Goal: Task Accomplishment & Management: Use online tool/utility

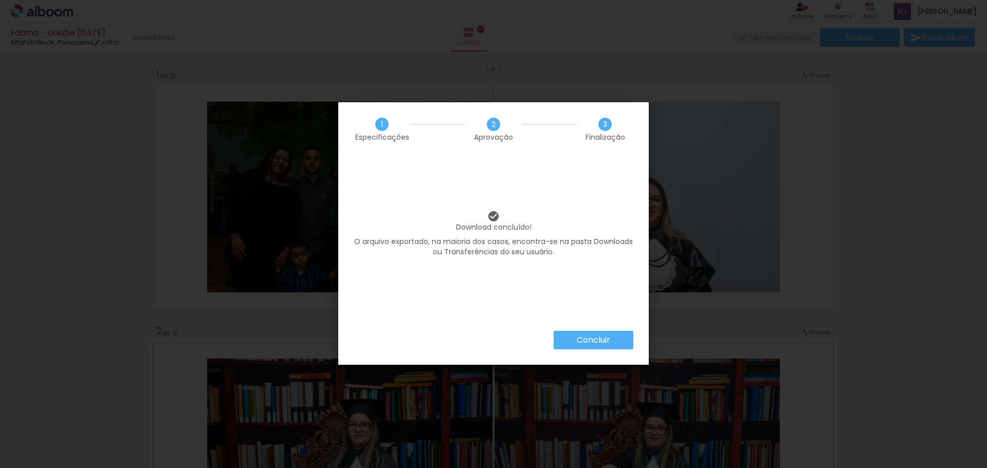
click at [0, 0] on slot "Concluir" at bounding box center [0, 0] width 0 height 0
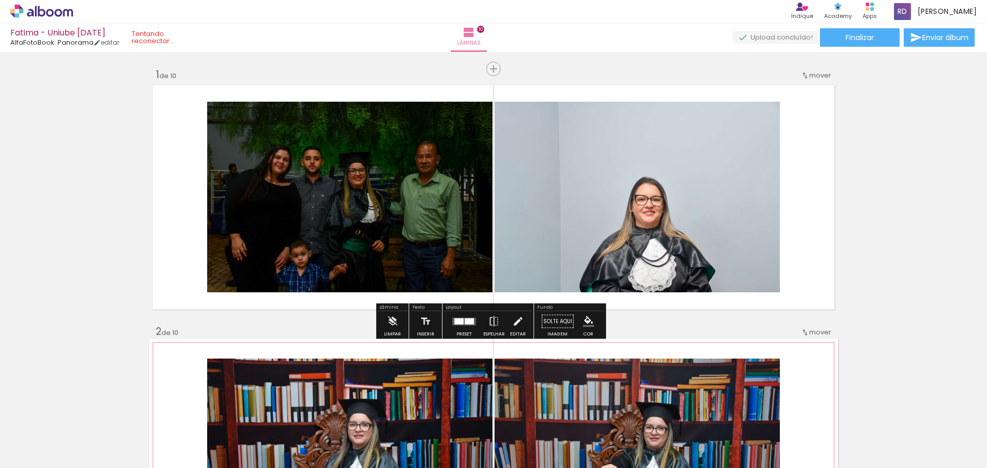
click at [395, 208] on quentale-photo at bounding box center [349, 197] width 285 height 191
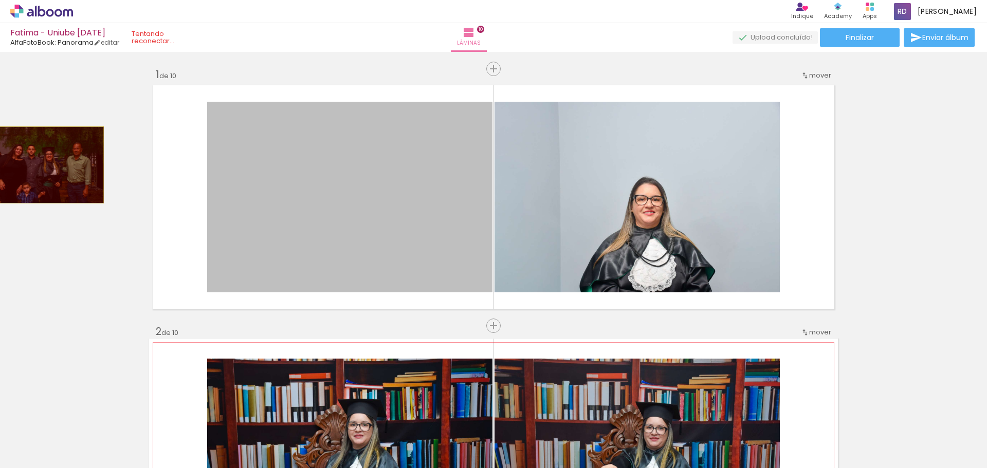
drag, startPoint x: 395, startPoint y: 208, endPoint x: 43, endPoint y: 165, distance: 354.7
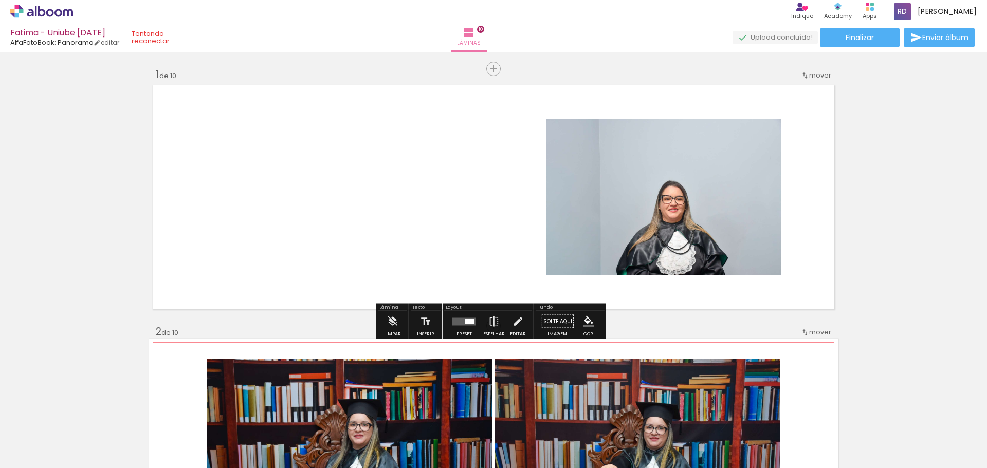
click at [463, 325] on div at bounding box center [464, 322] width 28 height 21
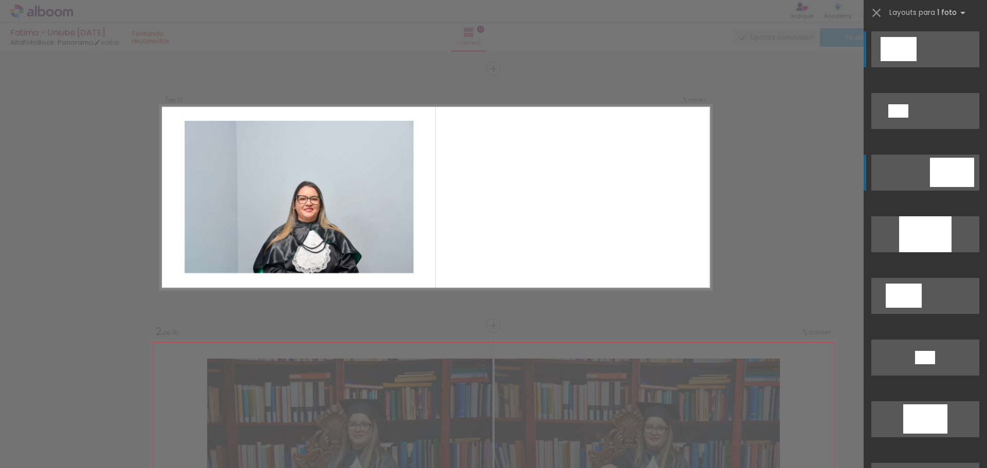
click at [954, 172] on div at bounding box center [952, 172] width 44 height 29
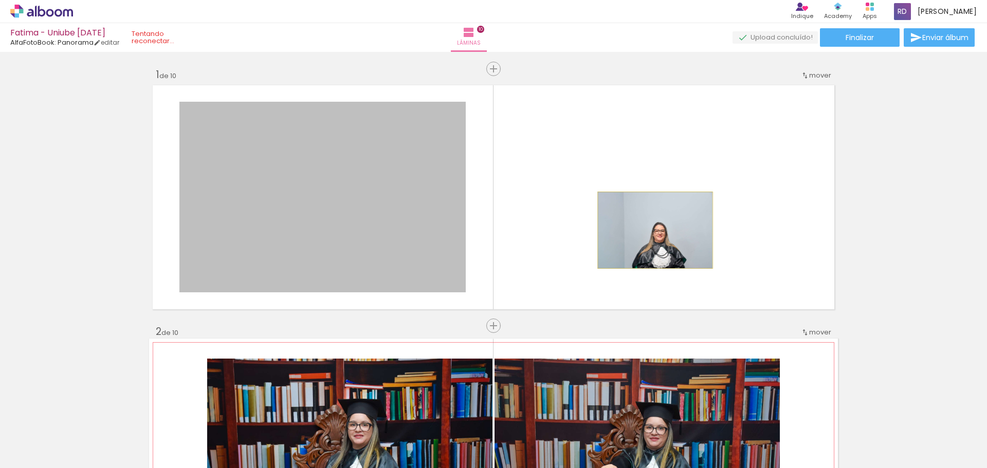
drag, startPoint x: 353, startPoint y: 208, endPoint x: 651, endPoint y: 230, distance: 299.0
click at [651, 230] on quentale-layouter at bounding box center [493, 197] width 689 height 231
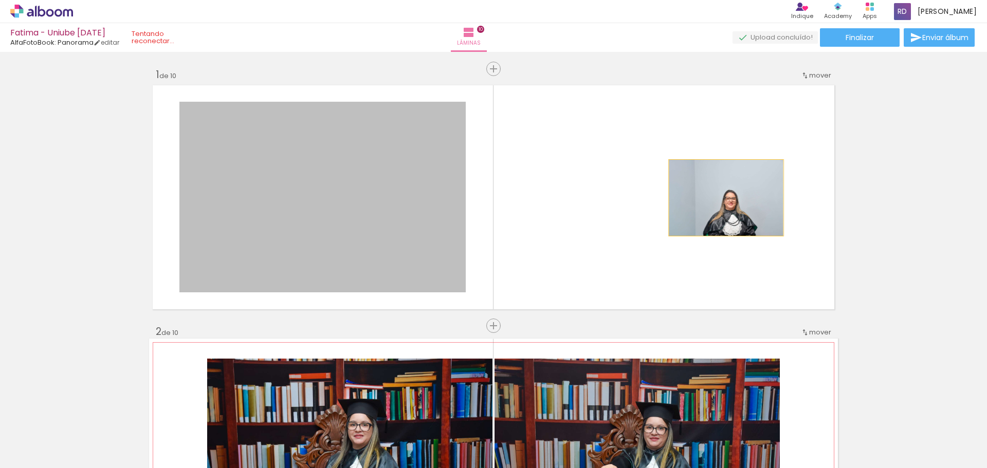
drag, startPoint x: 393, startPoint y: 198, endPoint x: 722, endPoint y: 198, distance: 329.0
click at [722, 198] on quentale-layouter at bounding box center [493, 197] width 689 height 231
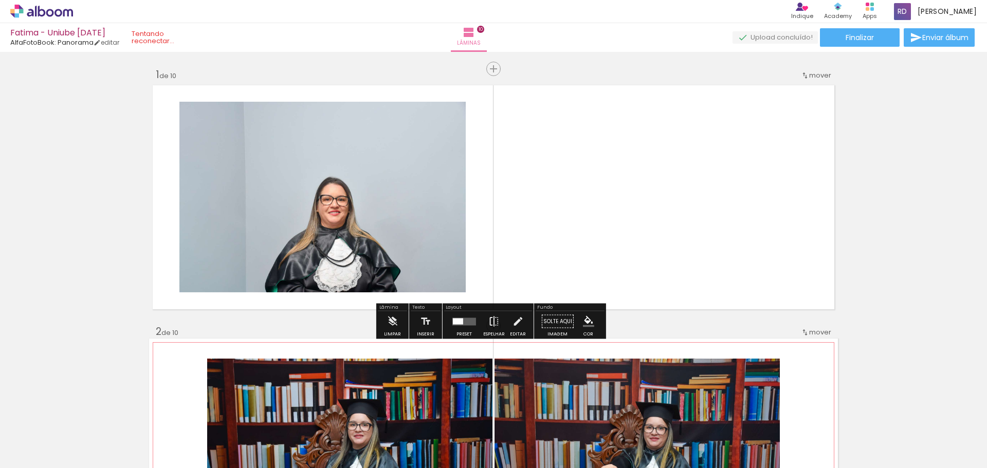
click at [491, 329] on iron-icon at bounding box center [493, 322] width 11 height 21
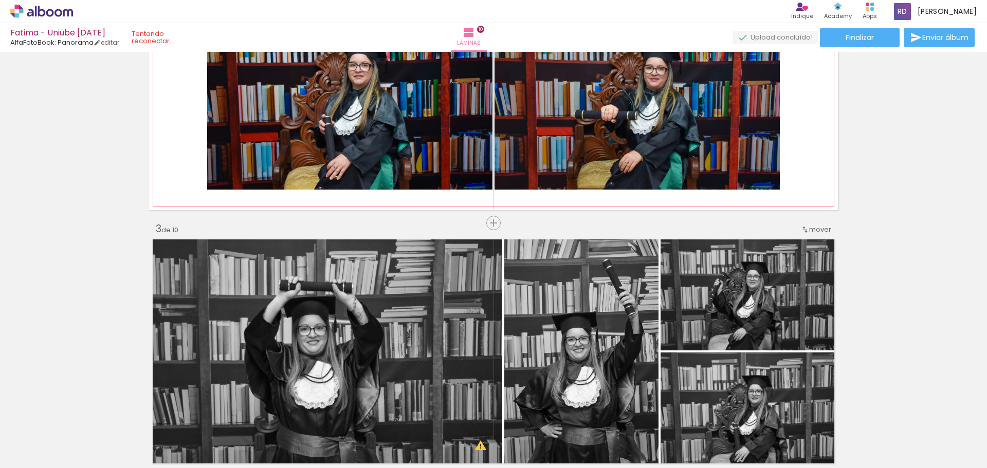
scroll to position [463, 0]
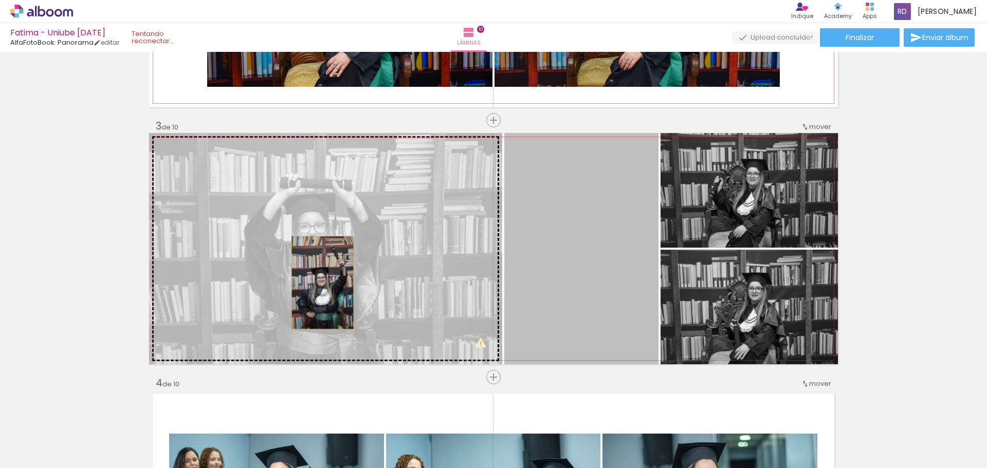
drag, startPoint x: 588, startPoint y: 280, endPoint x: 319, endPoint y: 283, distance: 268.9
click at [0, 0] on slot at bounding box center [0, 0] width 0 height 0
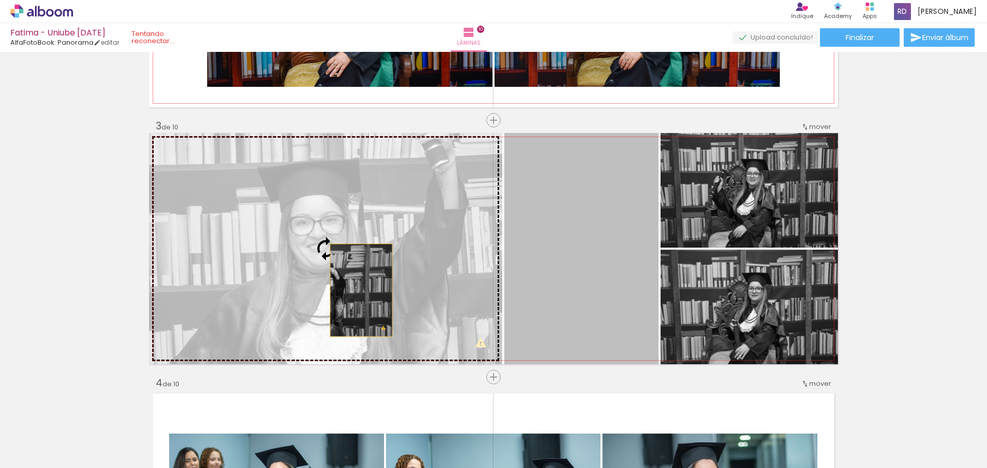
drag, startPoint x: 607, startPoint y: 289, endPoint x: 357, endPoint y: 290, distance: 249.3
click at [0, 0] on slot at bounding box center [0, 0] width 0 height 0
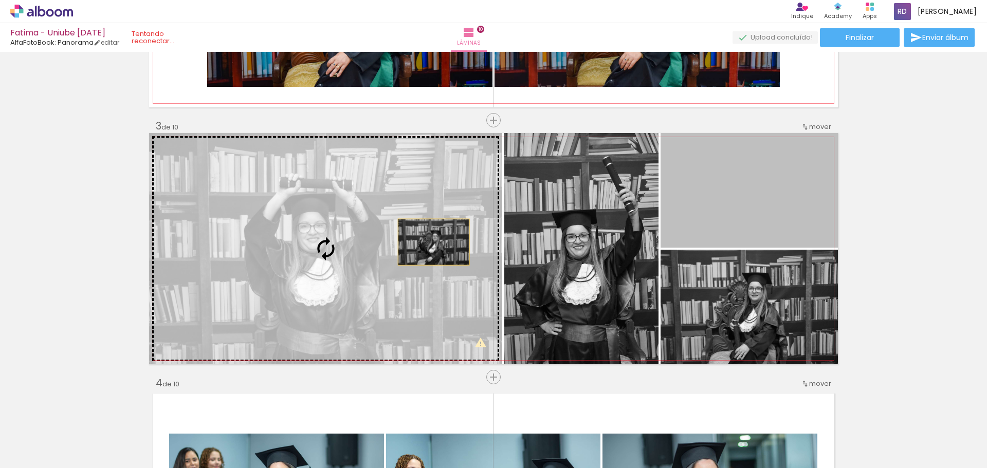
drag, startPoint x: 760, startPoint y: 185, endPoint x: 346, endPoint y: 249, distance: 418.8
click at [0, 0] on slot at bounding box center [0, 0] width 0 height 0
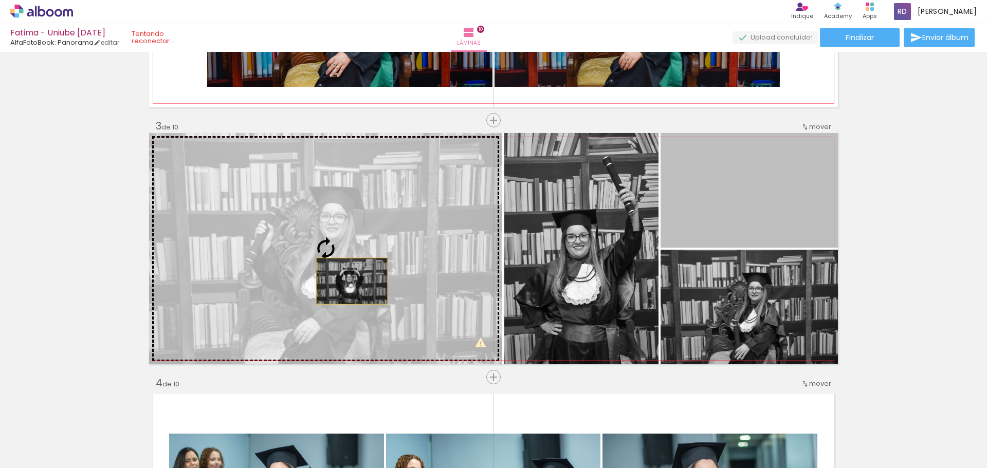
drag, startPoint x: 768, startPoint y: 207, endPoint x: 348, endPoint y: 281, distance: 426.9
click at [0, 0] on slot at bounding box center [0, 0] width 0 height 0
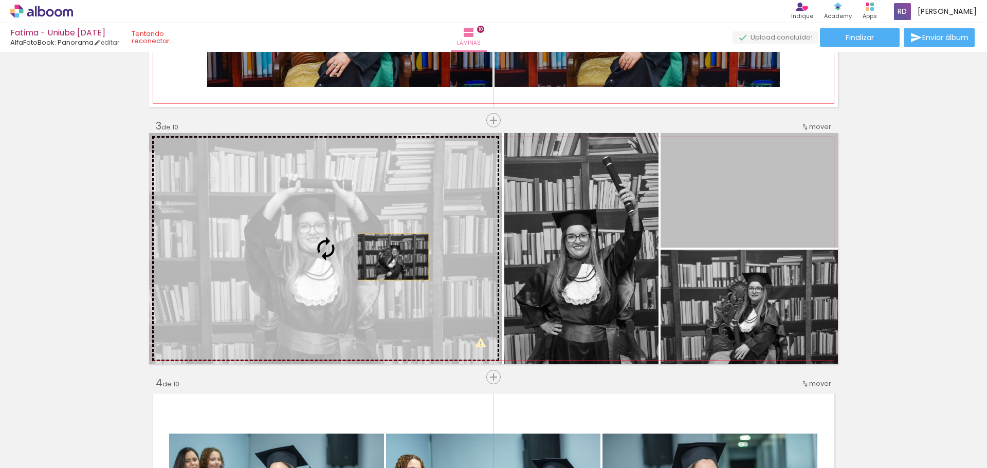
drag, startPoint x: 761, startPoint y: 190, endPoint x: 373, endPoint y: 256, distance: 393.6
click at [0, 0] on slot at bounding box center [0, 0] width 0 height 0
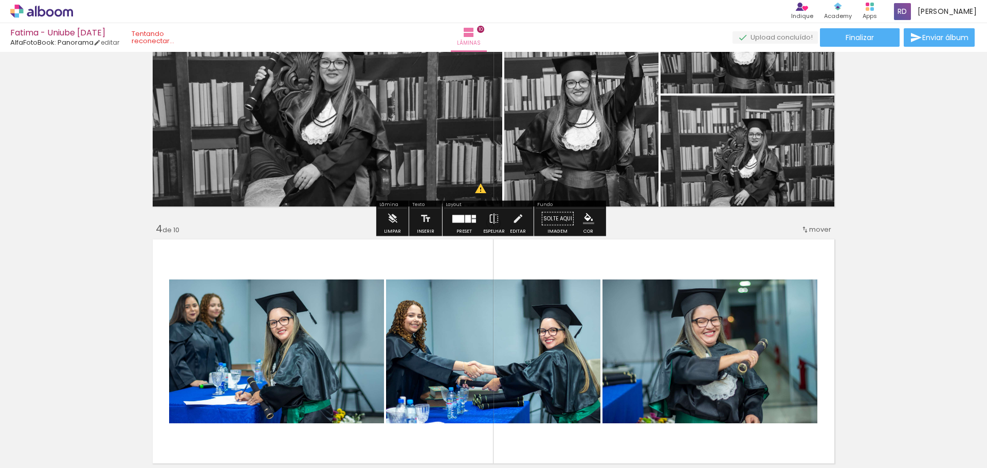
scroll to position [514, 0]
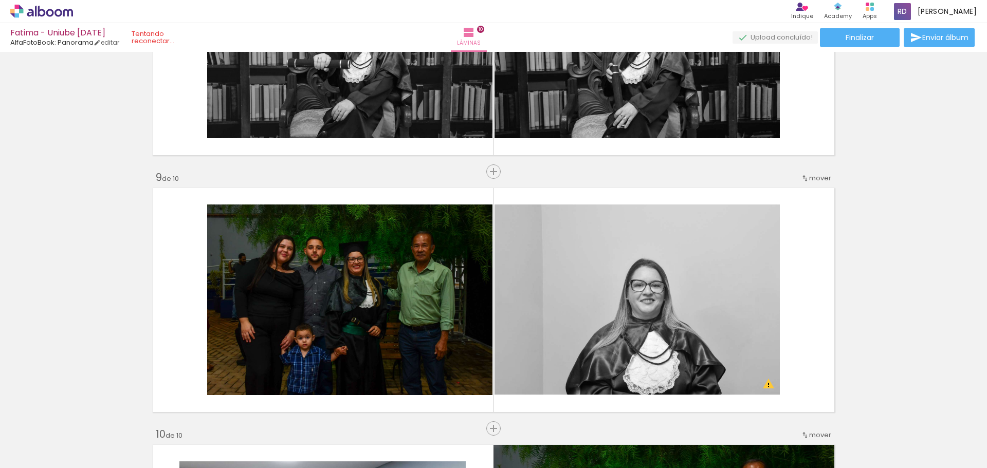
scroll to position [2056, 0]
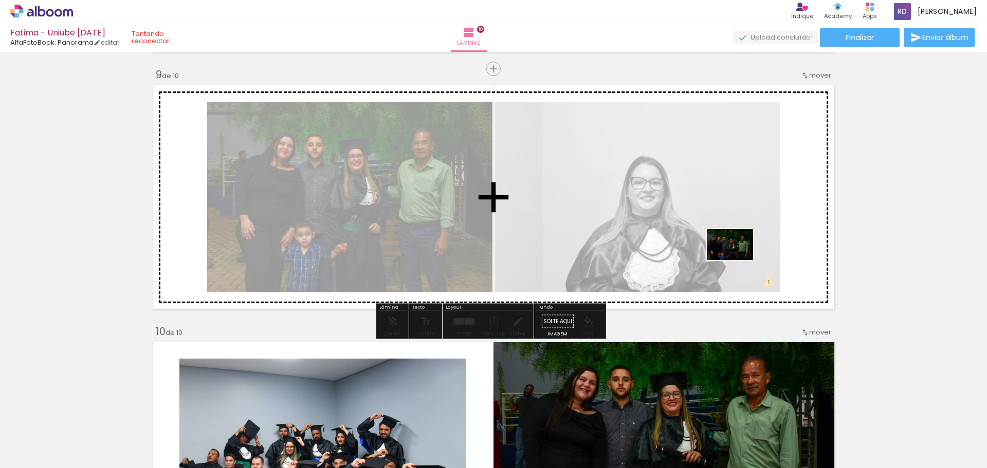
drag, startPoint x: 89, startPoint y: 437, endPoint x: 738, endPoint y: 260, distance: 672.4
click at [738, 260] on quentale-workspace at bounding box center [493, 234] width 987 height 468
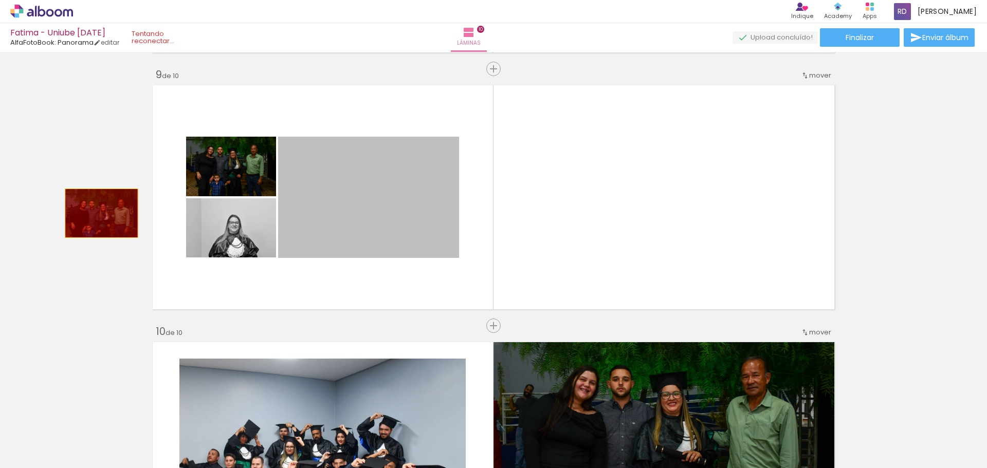
drag, startPoint x: 372, startPoint y: 200, endPoint x: 98, endPoint y: 213, distance: 274.8
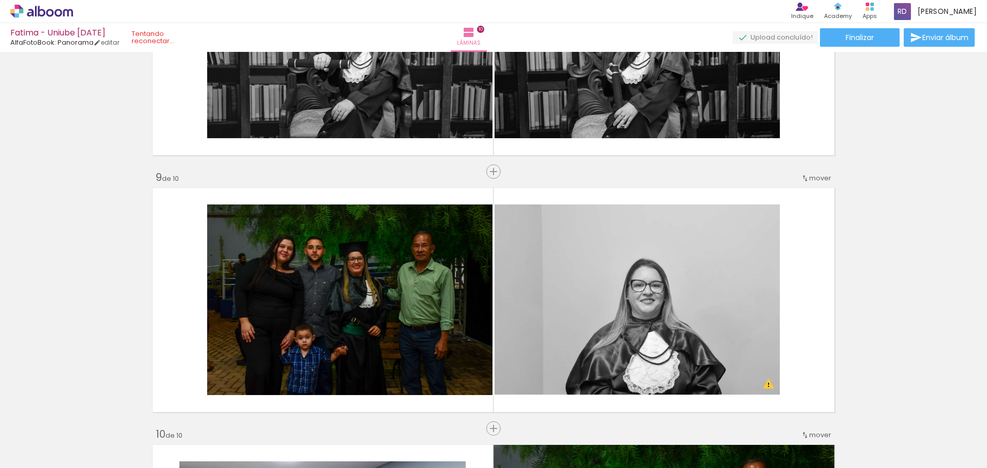
scroll to position [2005, 0]
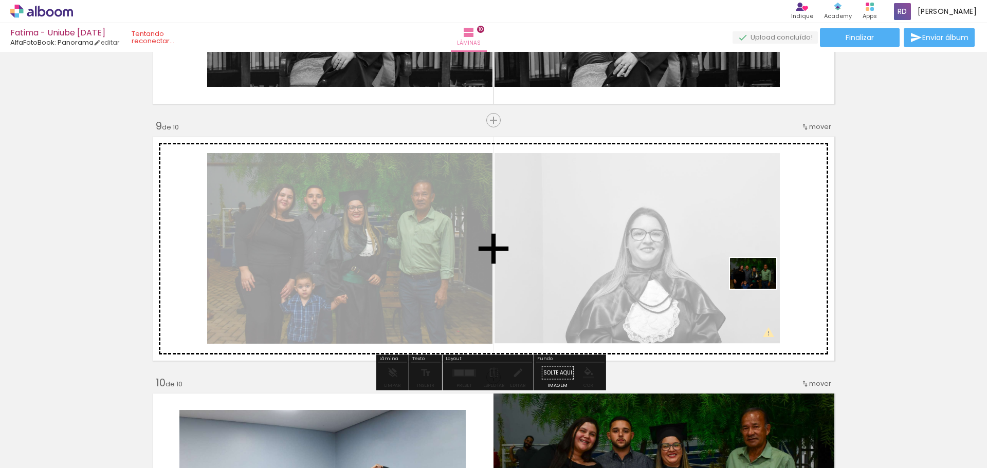
drag, startPoint x: 79, startPoint y: 443, endPoint x: 761, endPoint y: 289, distance: 698.8
click at [761, 289] on quentale-workspace at bounding box center [493, 234] width 987 height 468
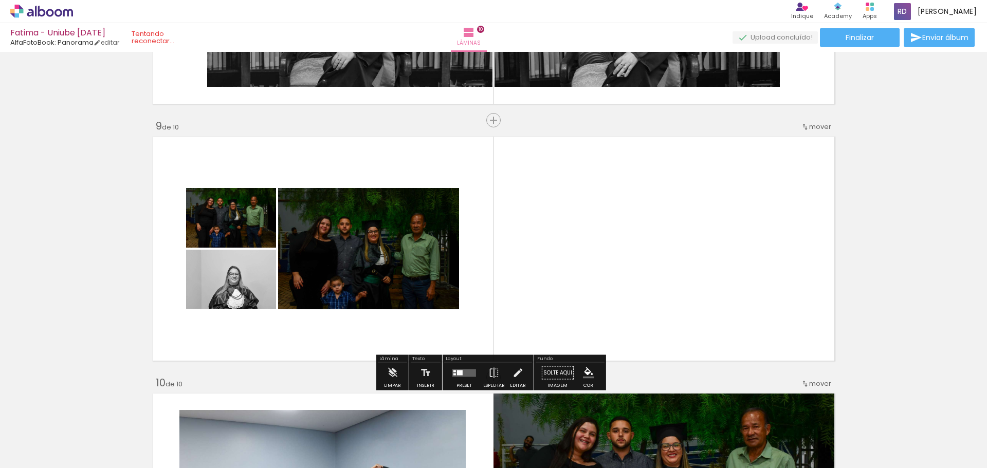
click at [461, 373] on quentale-layouter at bounding box center [464, 373] width 24 height 8
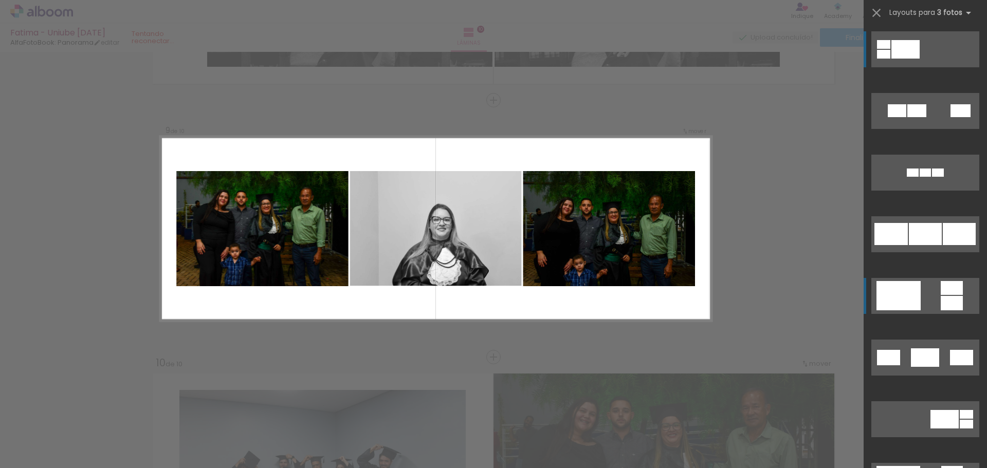
scroll to position [2026, 0]
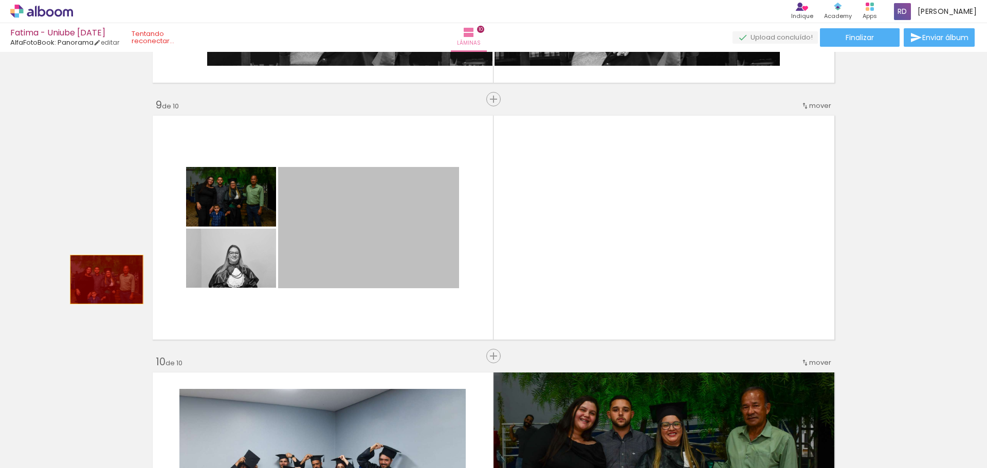
drag, startPoint x: 396, startPoint y: 239, endPoint x: 103, endPoint y: 280, distance: 296.4
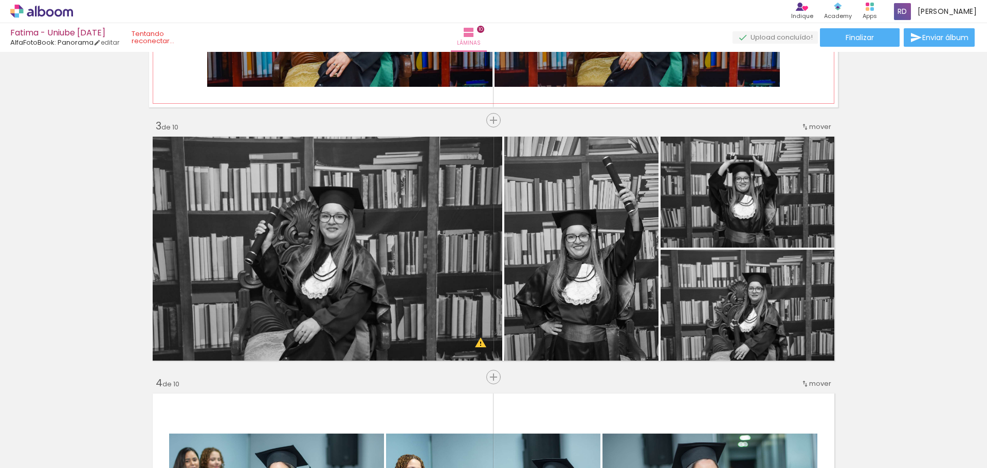
scroll to position [360, 0]
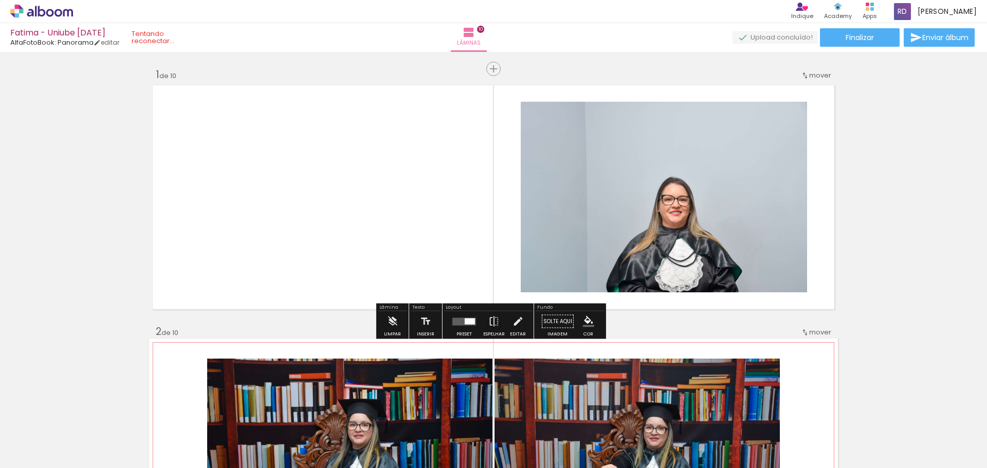
click at [544, 322] on paper-button "Solte aqui Imagem" at bounding box center [557, 325] width 37 height 26
click at [335, 158] on quentale-layouter at bounding box center [493, 197] width 689 height 231
drag, startPoint x: 335, startPoint y: 158, endPoint x: 314, endPoint y: 158, distance: 21.6
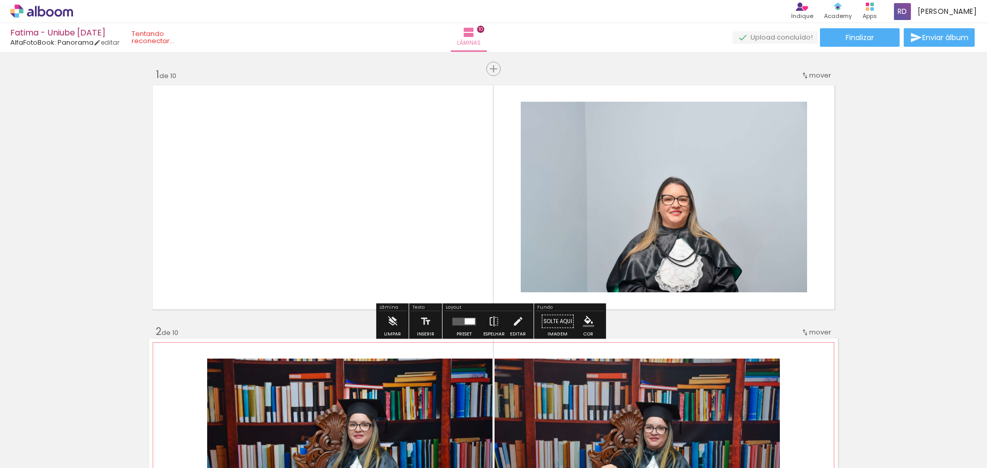
click at [314, 158] on quentale-layouter at bounding box center [493, 197] width 689 height 231
click at [583, 323] on iron-icon "color picker" at bounding box center [588, 321] width 11 height 11
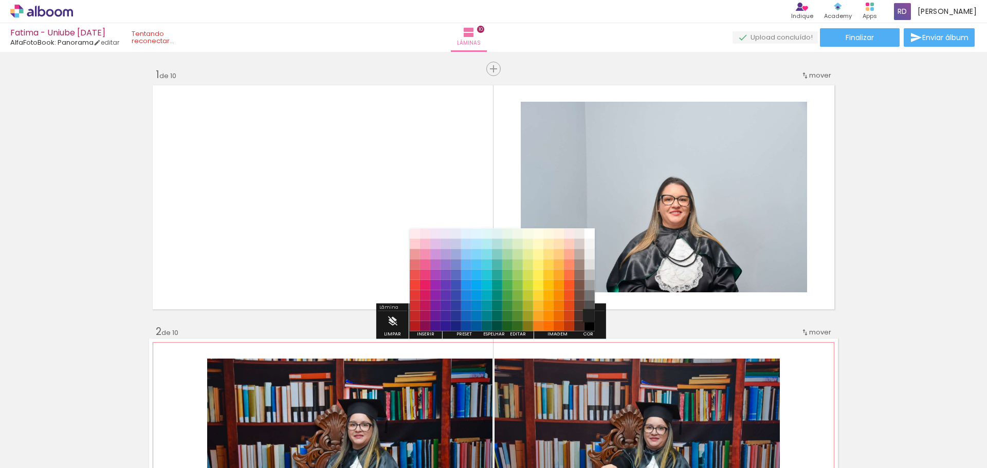
click at [591, 317] on paper-item "#212121" at bounding box center [589, 316] width 10 height 10
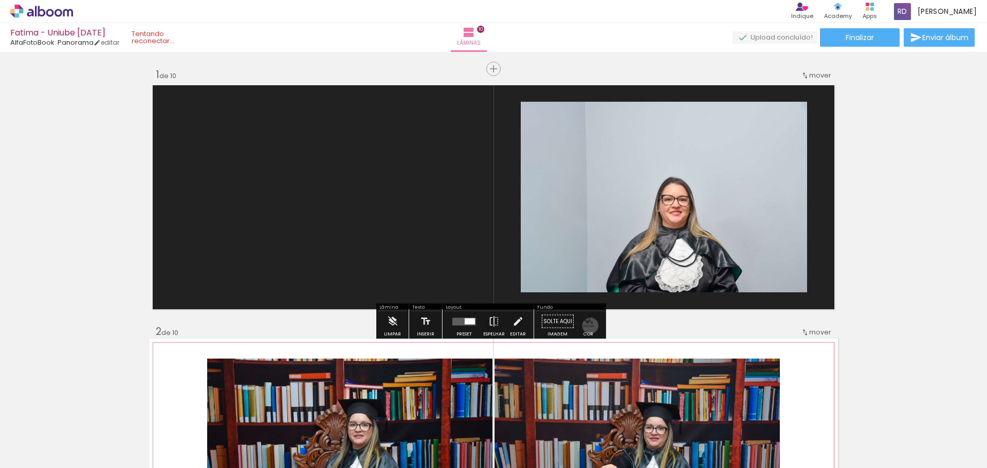
click at [587, 326] on iron-icon "color picker" at bounding box center [588, 321] width 11 height 11
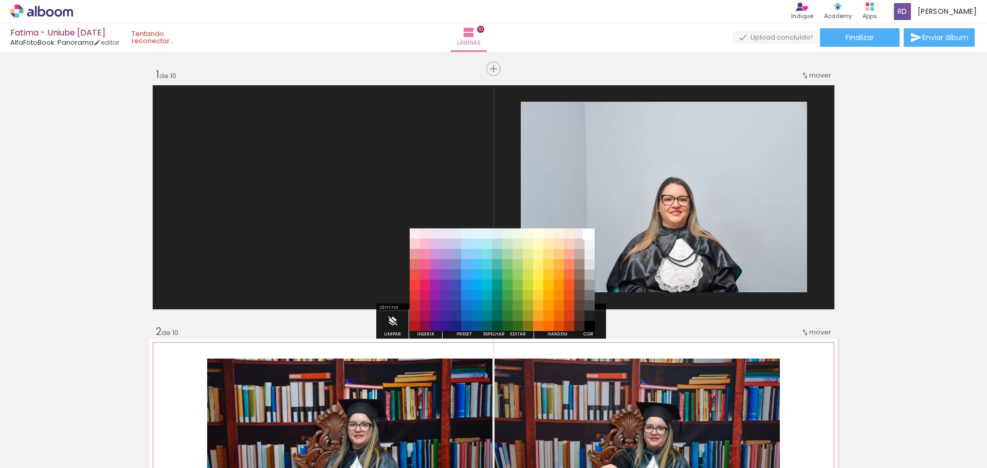
click at [591, 234] on paper-item "#ffffff" at bounding box center [589, 234] width 10 height 10
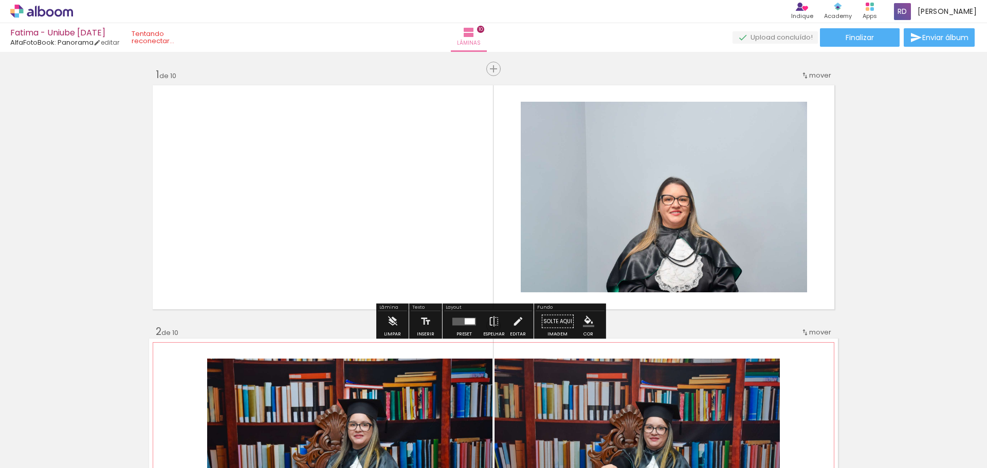
click at [549, 319] on paper-button "Solte aqui Imagem" at bounding box center [557, 325] width 37 height 26
click at [518, 325] on iron-icon at bounding box center [517, 322] width 11 height 21
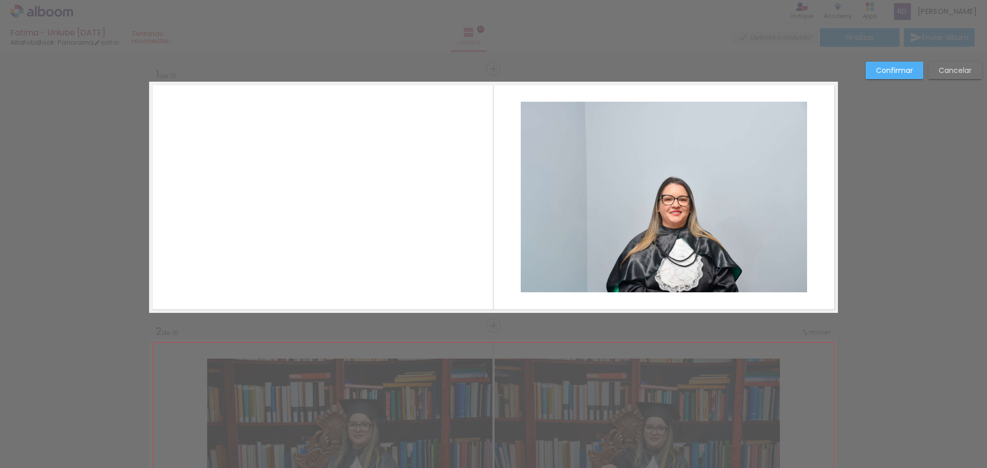
click at [955, 76] on paper-button "Cancelar" at bounding box center [954, 70] width 53 height 17
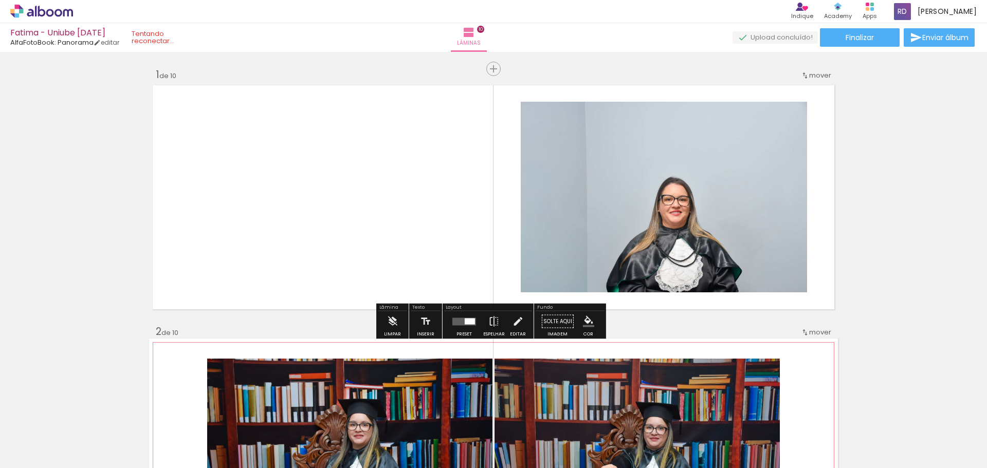
click at [381, 194] on quentale-layouter at bounding box center [493, 197] width 689 height 231
drag, startPoint x: 381, startPoint y: 194, endPoint x: 352, endPoint y: 194, distance: 29.3
click at [352, 194] on quentale-layouter at bounding box center [493, 197] width 689 height 231
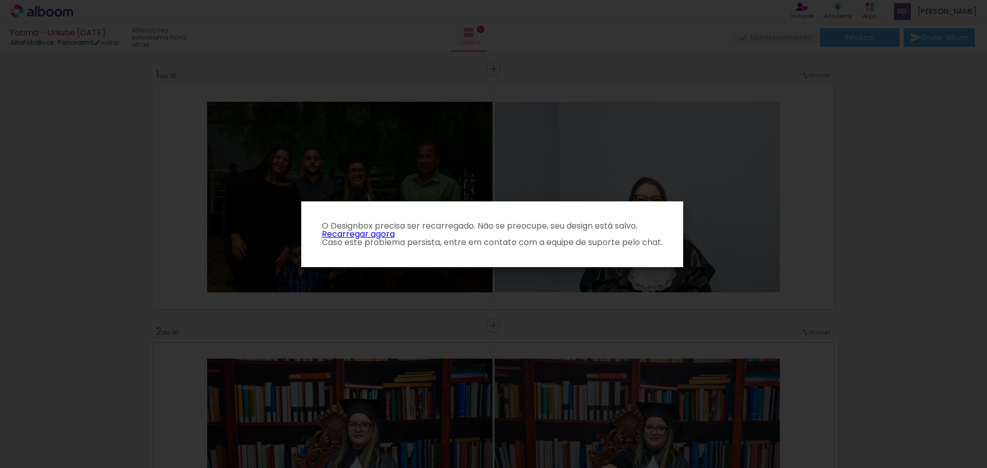
click at [335, 229] on link "Recarregar agora" at bounding box center [358, 234] width 73 height 12
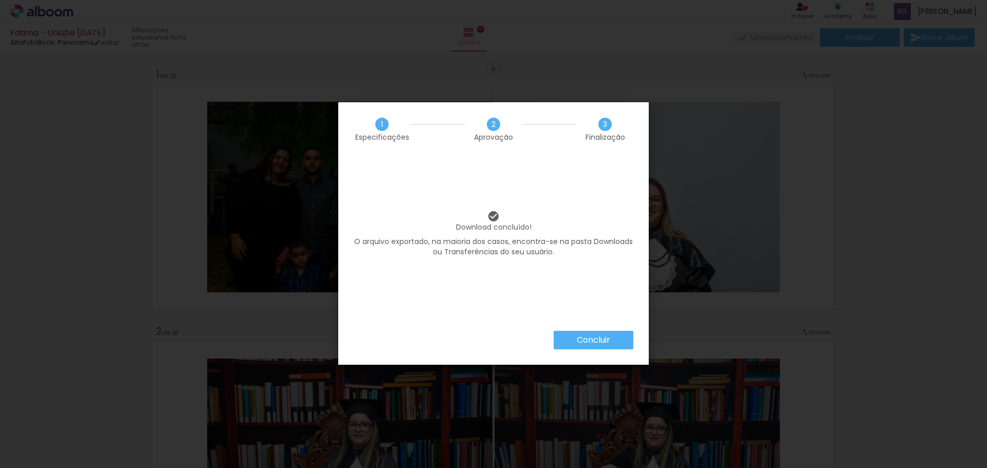
click at [597, 350] on div "Concluir" at bounding box center [493, 348] width 310 height 34
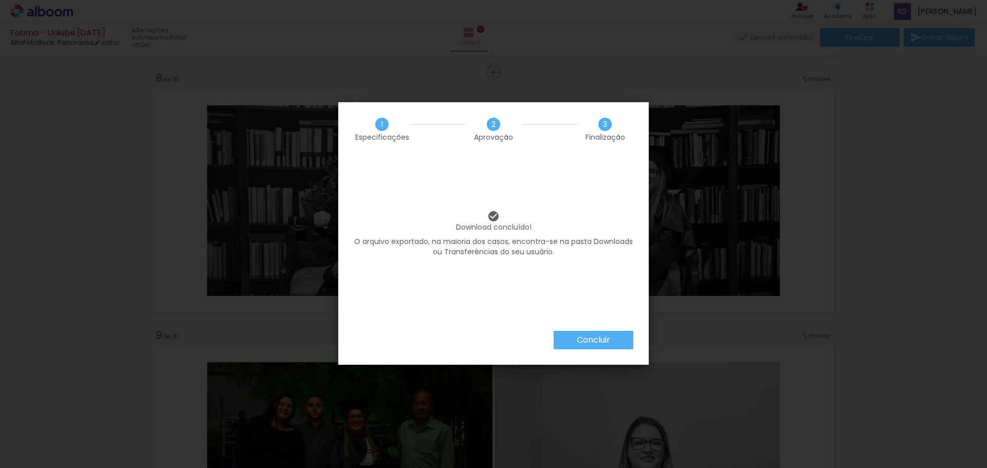
click at [597, 347] on paper-button "Concluir" at bounding box center [594, 340] width 80 height 19
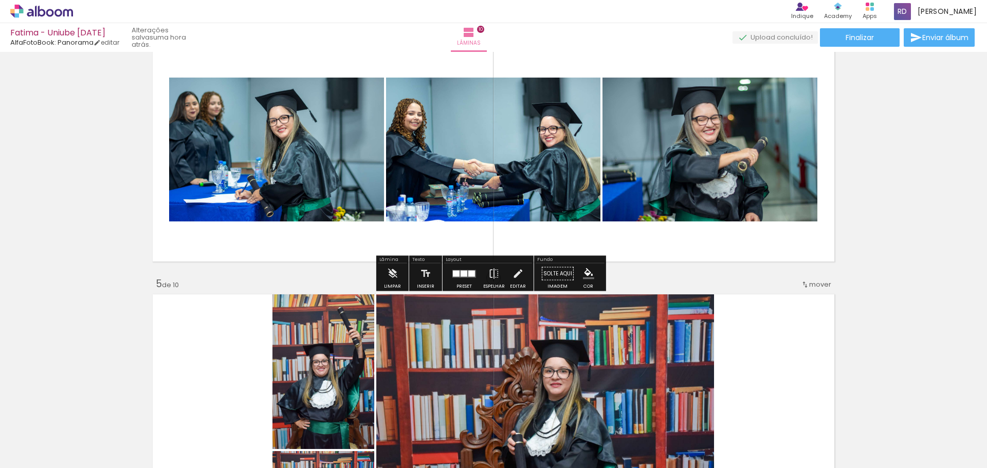
scroll to position [767, 0]
